Goal: Task Accomplishment & Management: Manage account settings

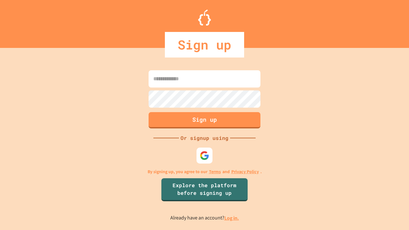
click at [232, 218] on link "Log in." at bounding box center [232, 218] width 15 height 7
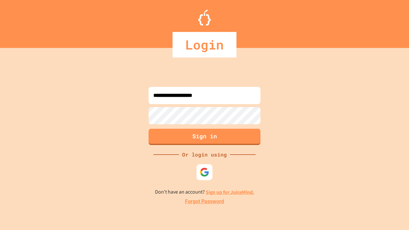
type input "**********"
